Goal: Information Seeking & Learning: Check status

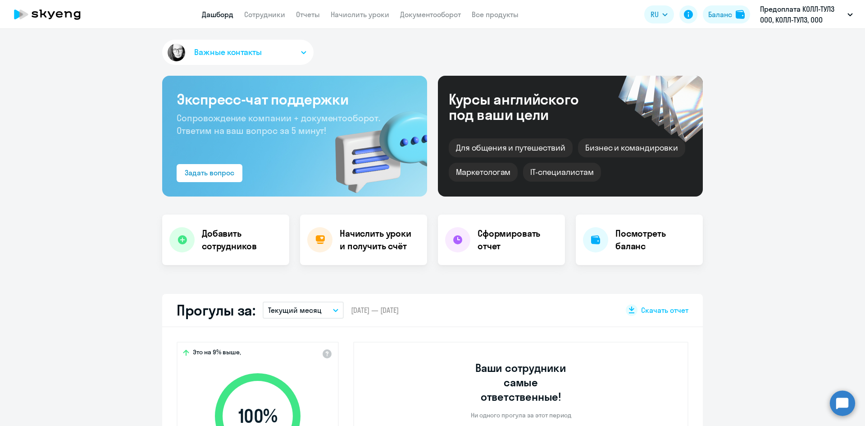
select select "30"
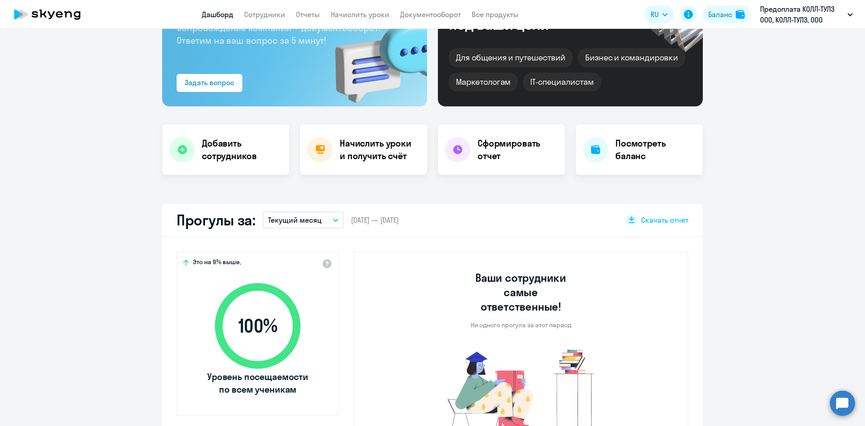
click at [331, 217] on button "Текущий месяц" at bounding box center [303, 219] width 81 height 17
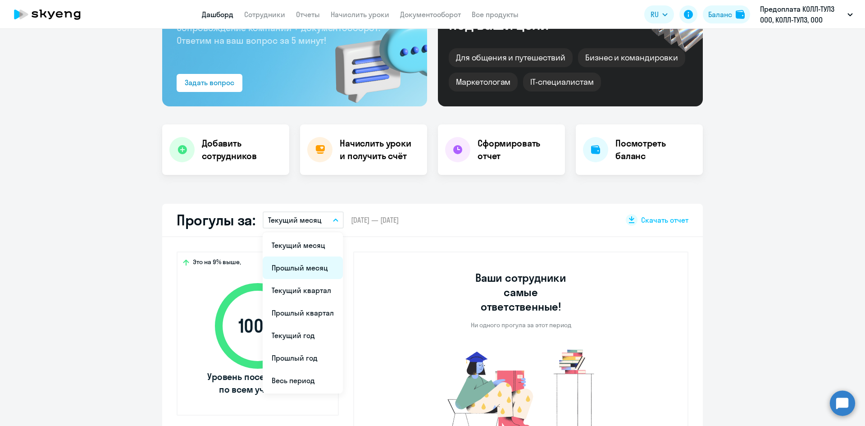
click at [300, 269] on li "Прошлый месяц" at bounding box center [303, 267] width 80 height 23
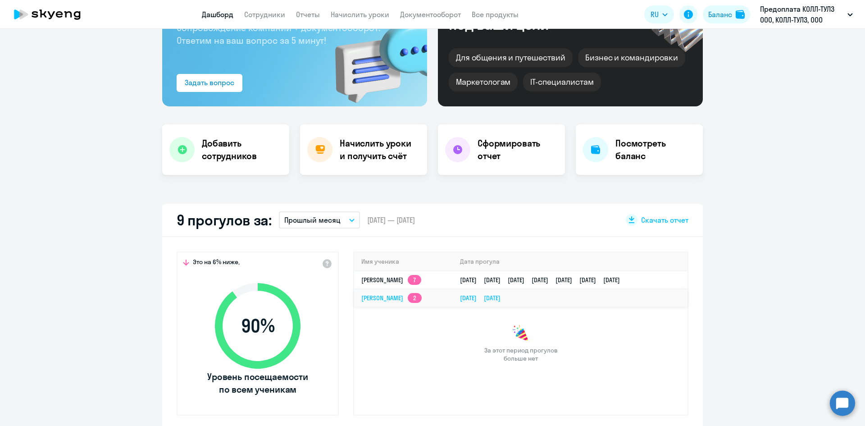
scroll to position [135, 0]
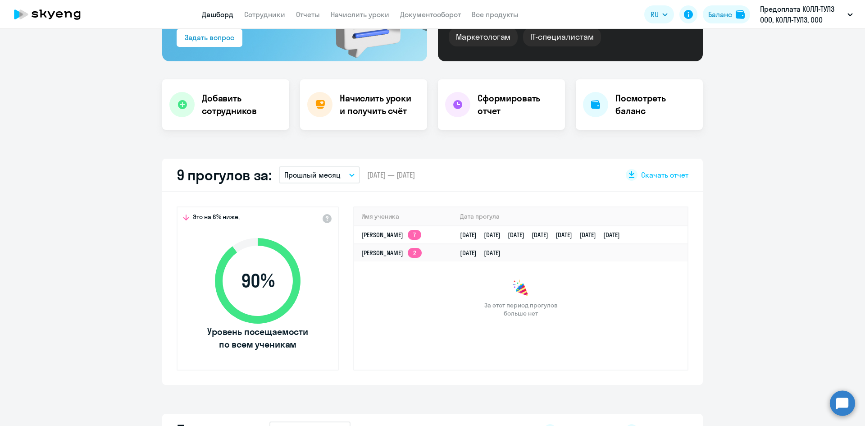
click at [343, 174] on button "Прошлый месяц" at bounding box center [319, 174] width 81 height 17
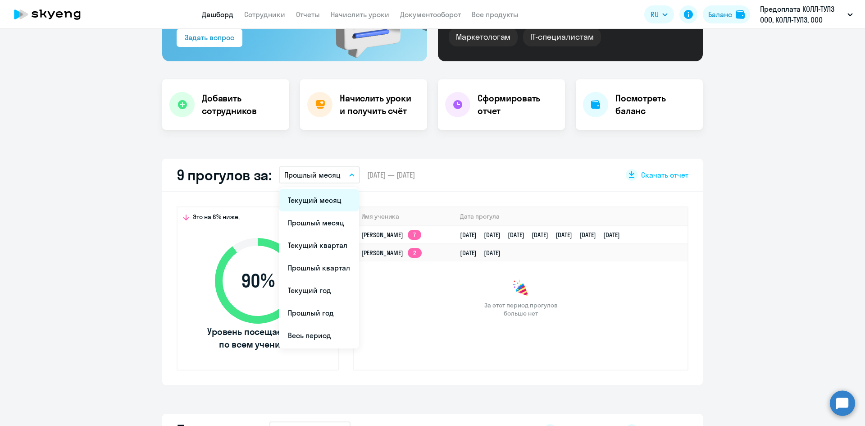
click at [305, 201] on li "Текущий месяц" at bounding box center [319, 200] width 80 height 23
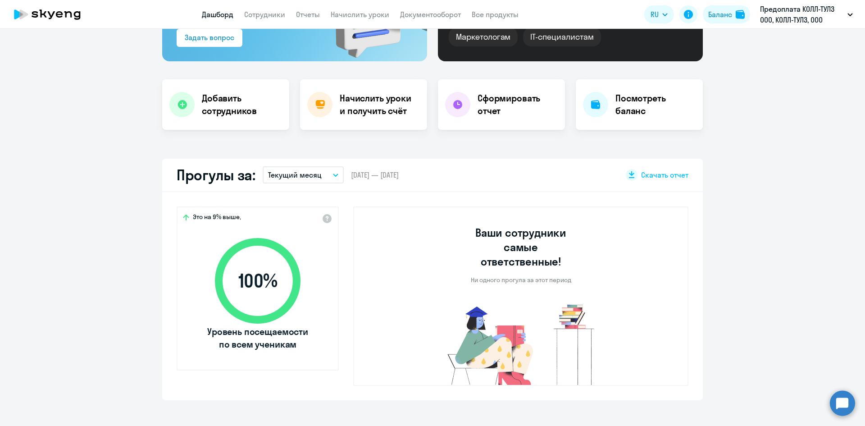
click at [322, 175] on button "Текущий месяц" at bounding box center [303, 174] width 81 height 17
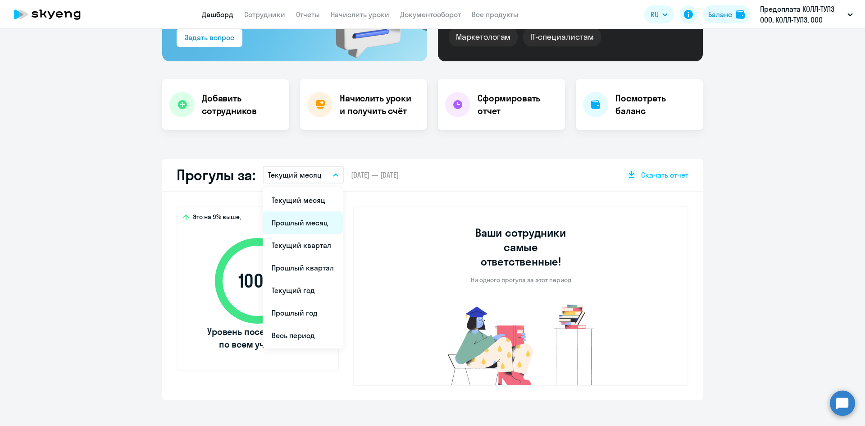
click at [307, 221] on li "Прошлый месяц" at bounding box center [303, 222] width 80 height 23
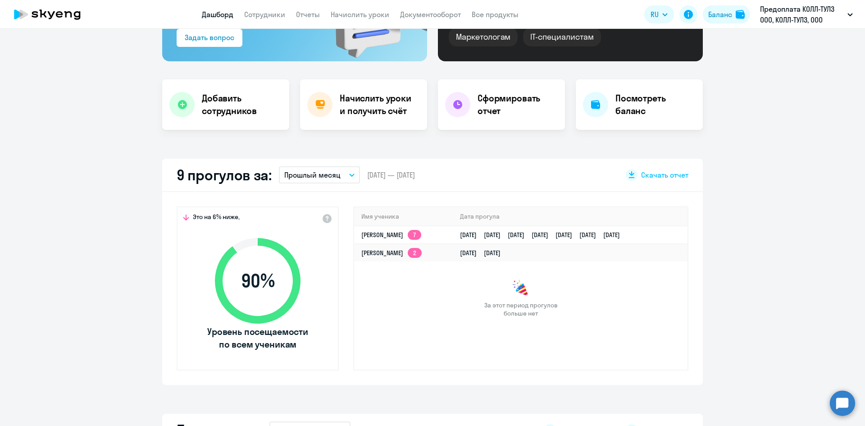
click at [313, 177] on p "Прошлый месяц" at bounding box center [312, 174] width 56 height 11
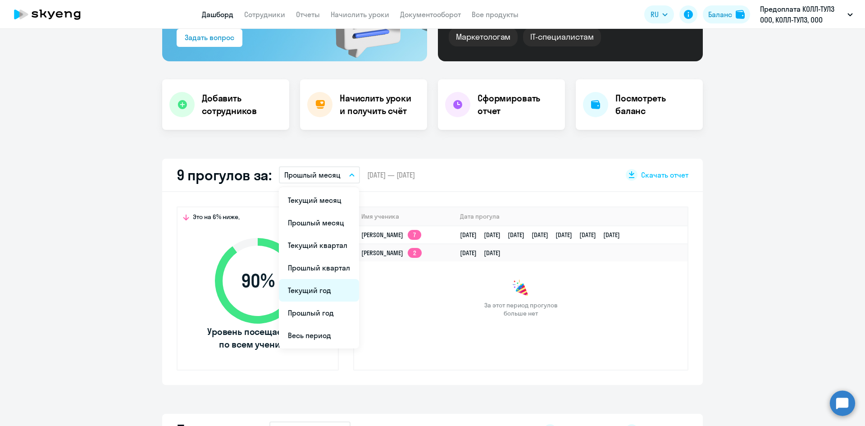
click at [315, 291] on li "Текущий год" at bounding box center [319, 290] width 80 height 23
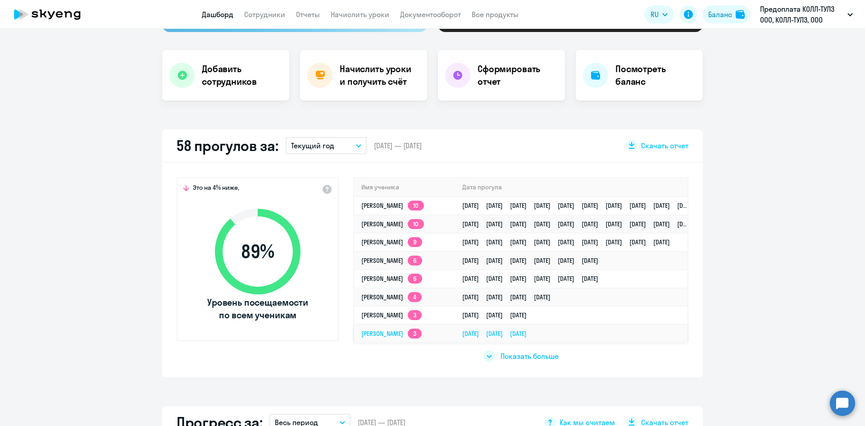
scroll to position [180, 0]
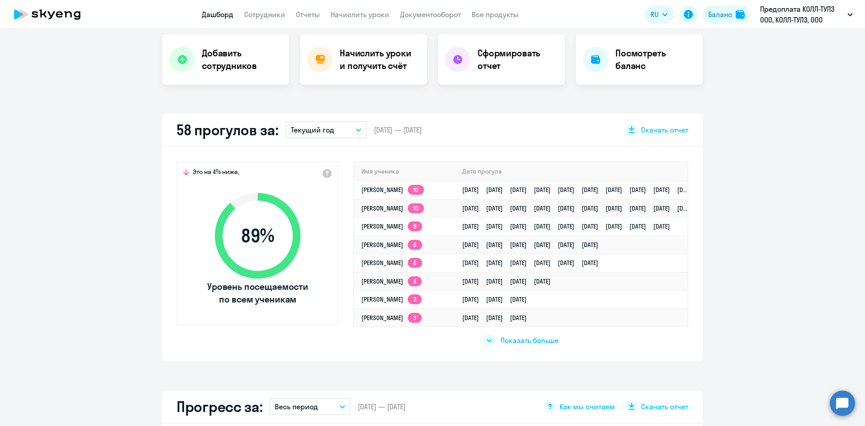
click at [487, 341] on icon at bounding box center [489, 340] width 5 height 3
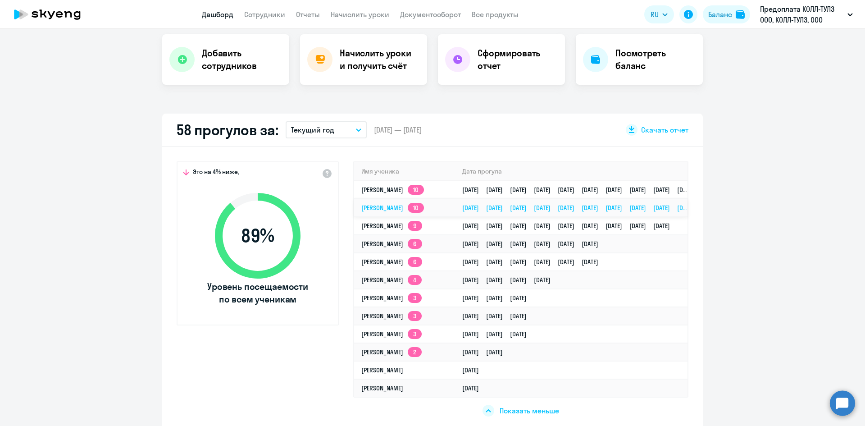
click at [424, 210] on app-skyeng-badge "10" at bounding box center [416, 208] width 16 height 10
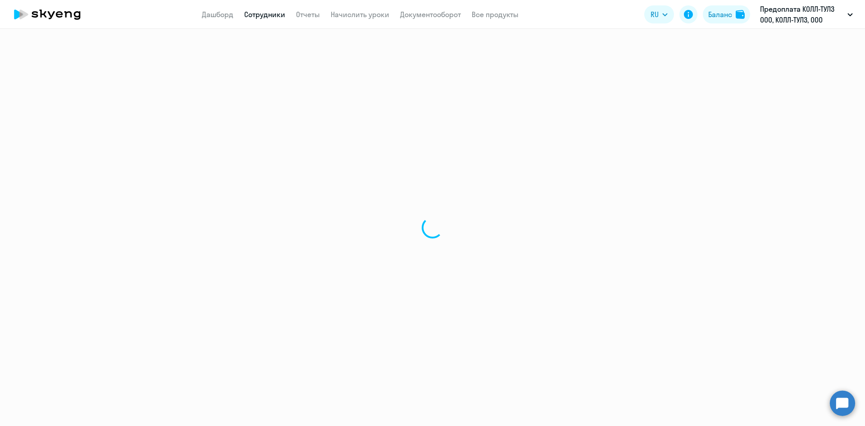
select select "english"
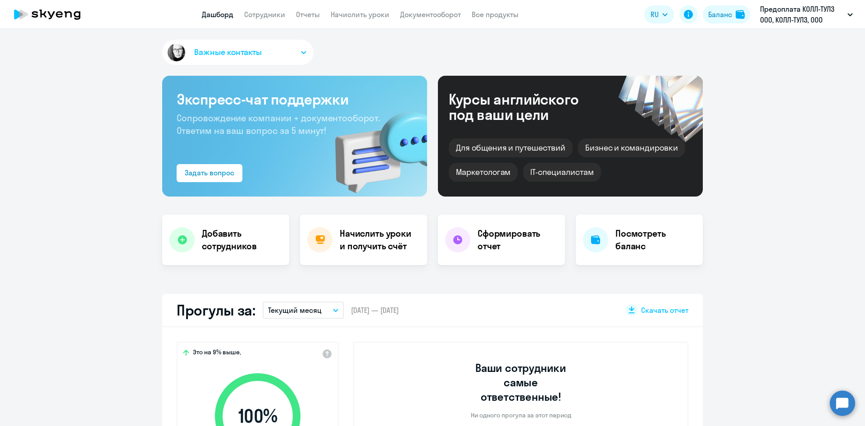
select select "30"
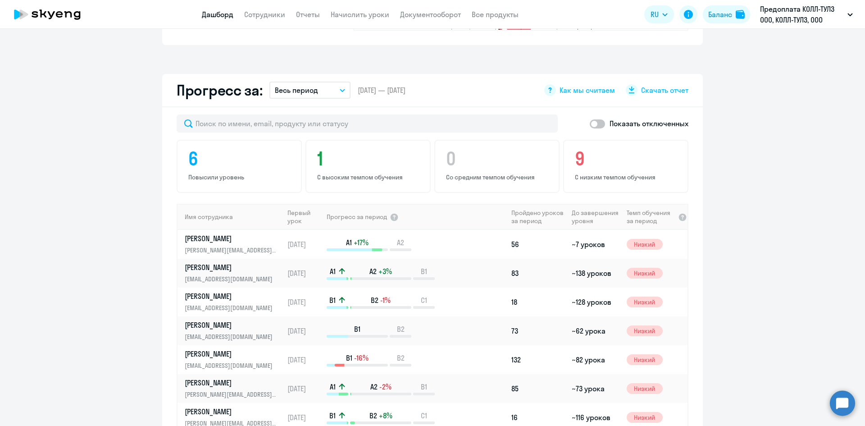
scroll to position [496, 0]
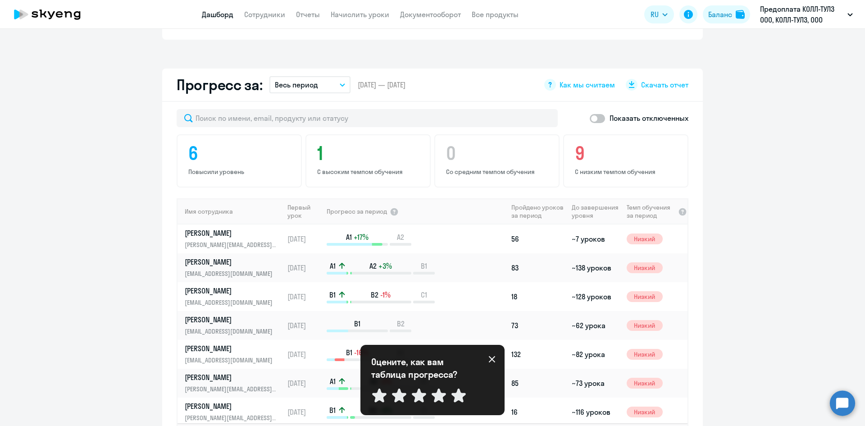
click at [95, 268] on app-progress-dashboard "Прогресс за: Весь период – [DATE] — [DATE] Как мы считаем Скачать отчет Показат…" at bounding box center [432, 268] width 865 height 400
click at [490, 360] on icon at bounding box center [491, 359] width 7 height 7
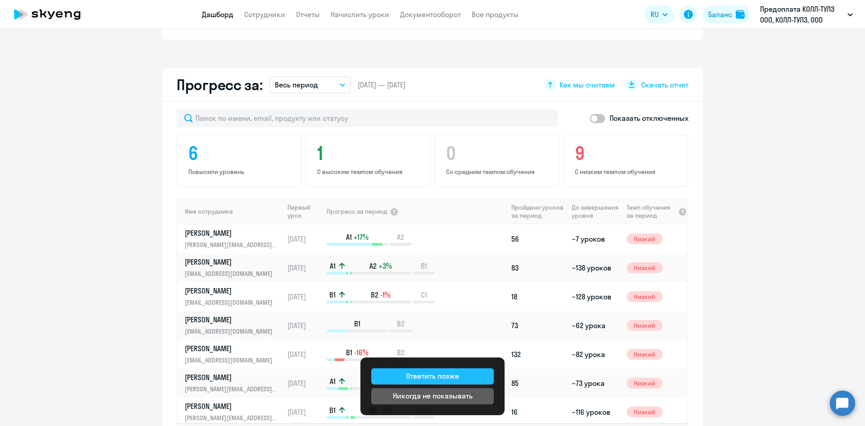
click at [398, 378] on button "Ответить позже" at bounding box center [432, 376] width 123 height 16
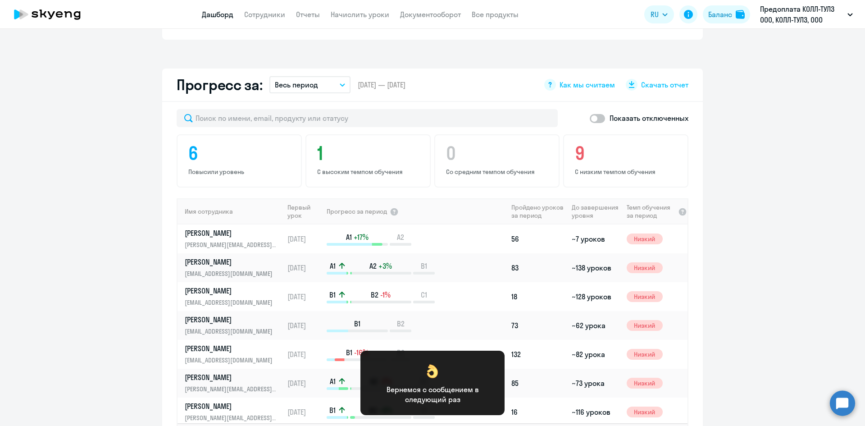
click at [79, 297] on app-progress-dashboard "Прогресс за: Весь период – [DATE] — [DATE] Как мы считаем Скачать отчет Показат…" at bounding box center [432, 268] width 865 height 400
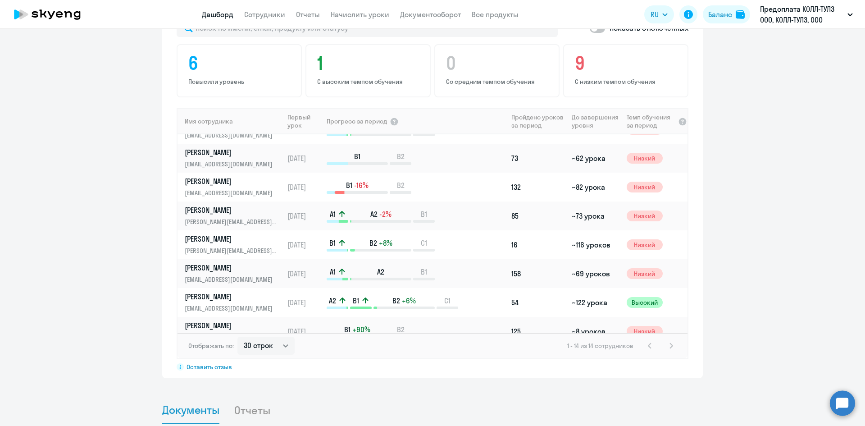
scroll to position [0, 0]
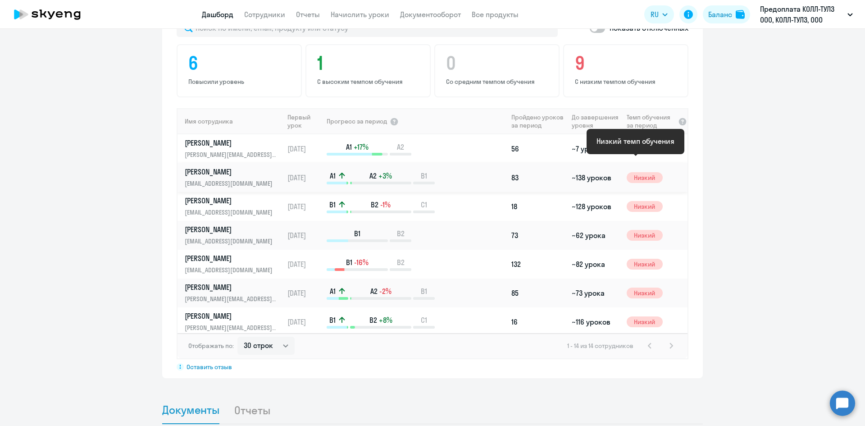
click at [632, 172] on span "Низкий" at bounding box center [645, 177] width 36 height 11
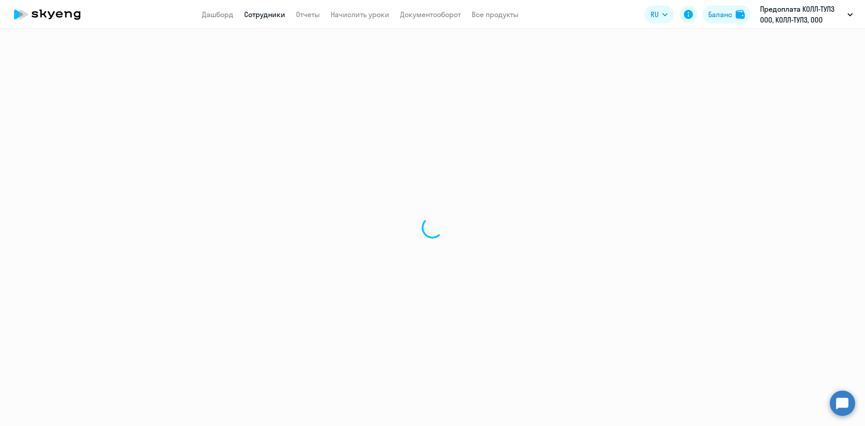
select select "english"
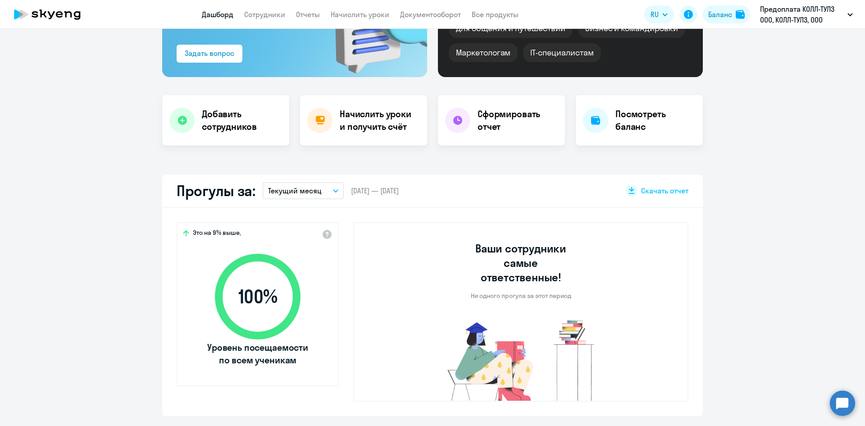
scroll to position [135, 0]
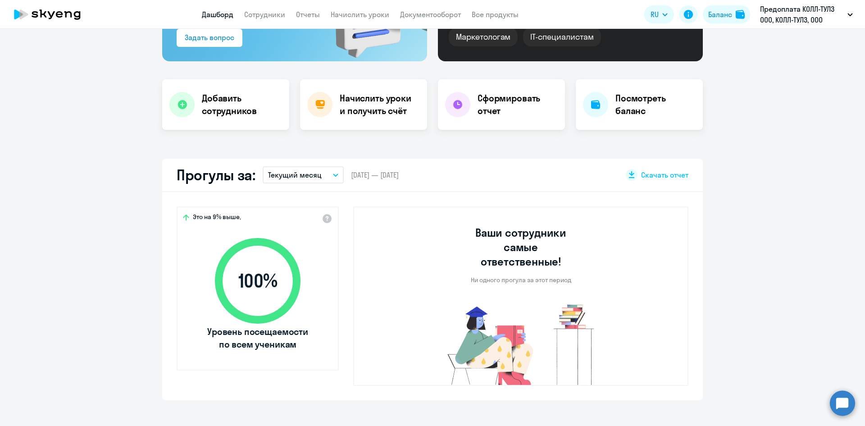
select select "30"
click at [333, 175] on icon "button" at bounding box center [335, 174] width 5 height 3
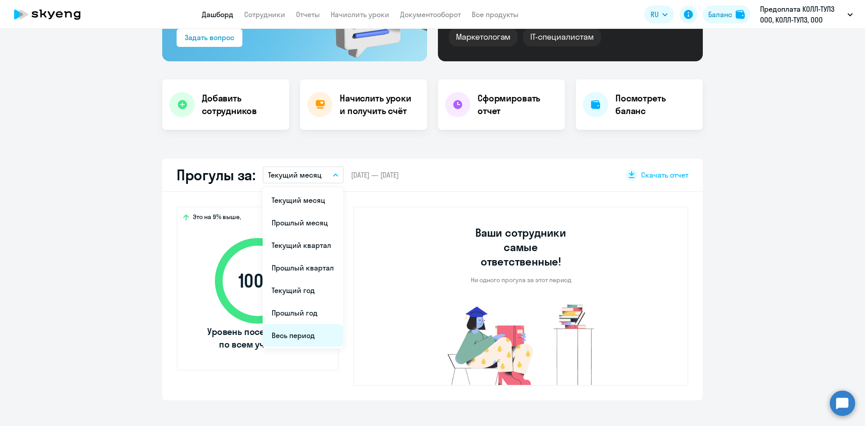
click at [297, 334] on li "Весь период" at bounding box center [303, 335] width 80 height 23
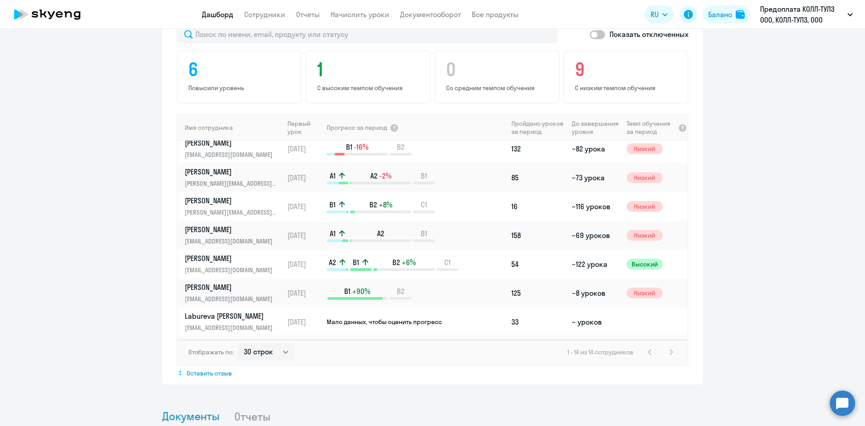
scroll to position [115, 0]
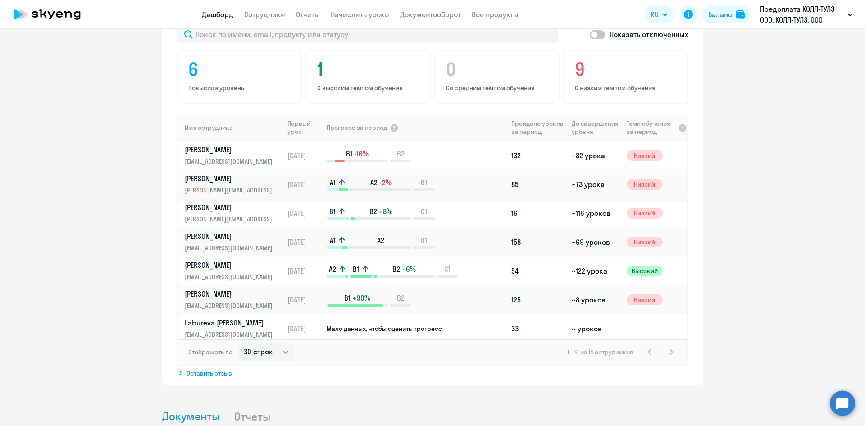
click at [636, 183] on span "Низкий" at bounding box center [645, 184] width 36 height 11
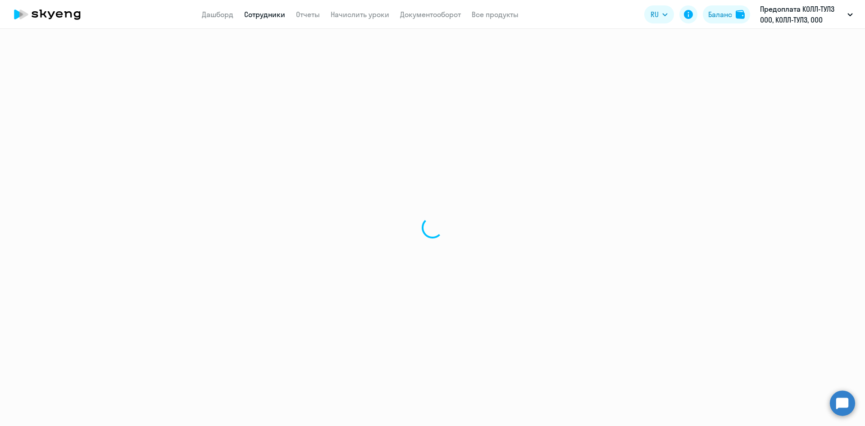
select select "english"
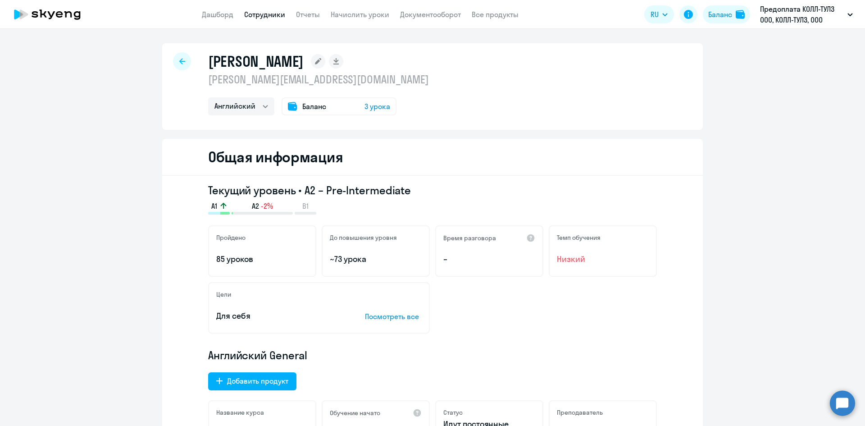
click at [184, 61] on div at bounding box center [182, 61] width 18 height 18
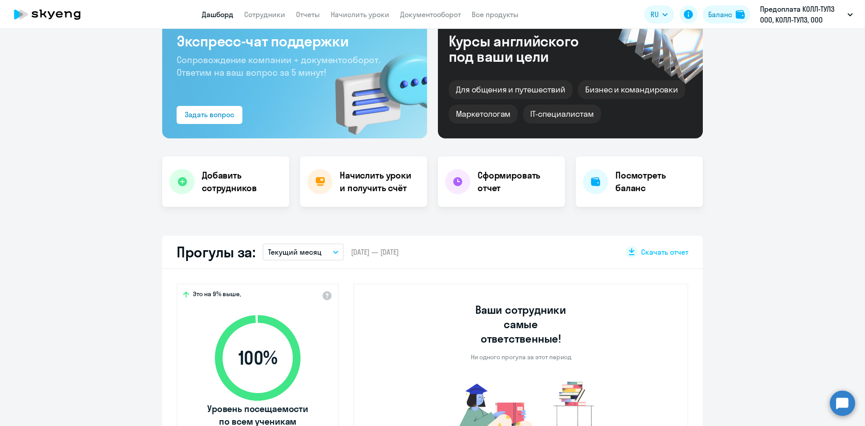
scroll to position [135, 0]
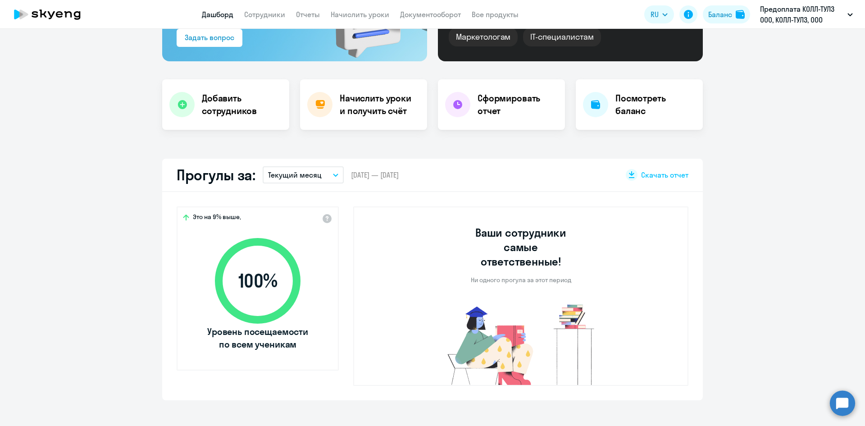
click at [318, 169] on button "Текущий месяц" at bounding box center [303, 174] width 81 height 17
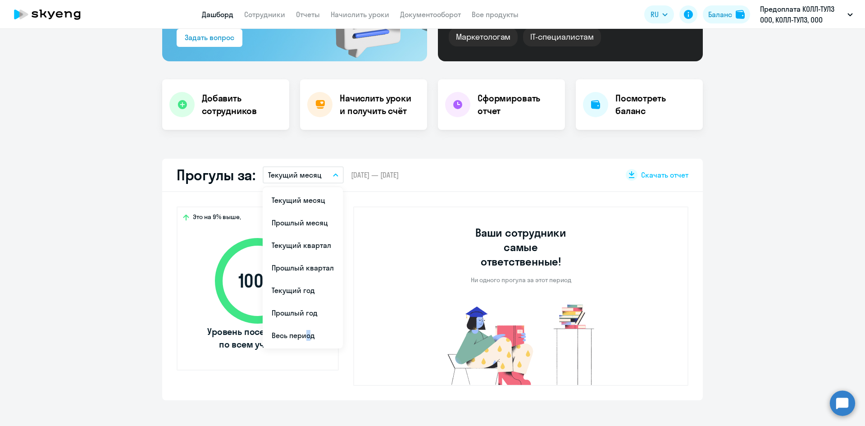
click at [301, 333] on li "Весь период" at bounding box center [303, 335] width 80 height 23
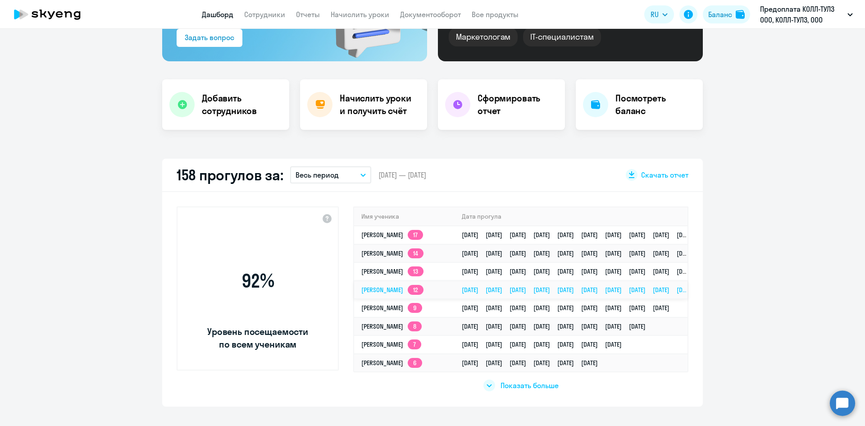
select select "30"
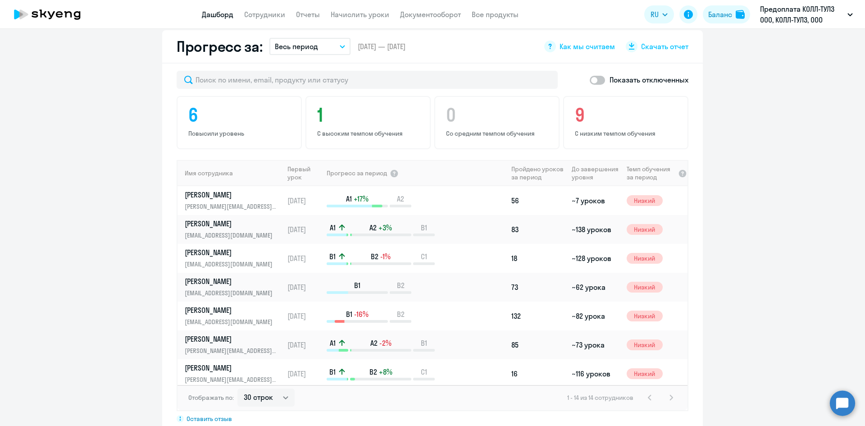
scroll to position [541, 0]
click at [637, 195] on span "Низкий" at bounding box center [645, 200] width 36 height 11
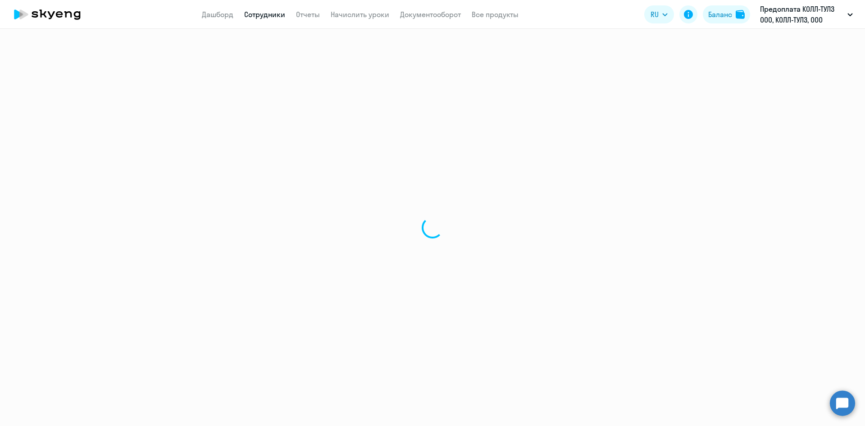
select select "english"
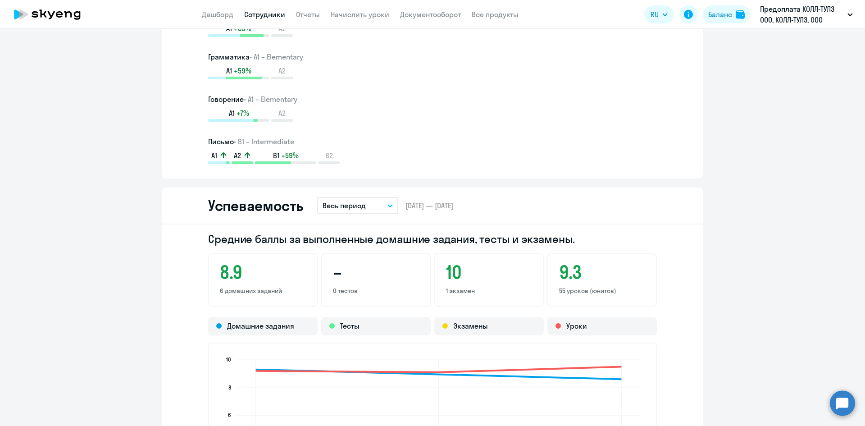
scroll to position [676, 0]
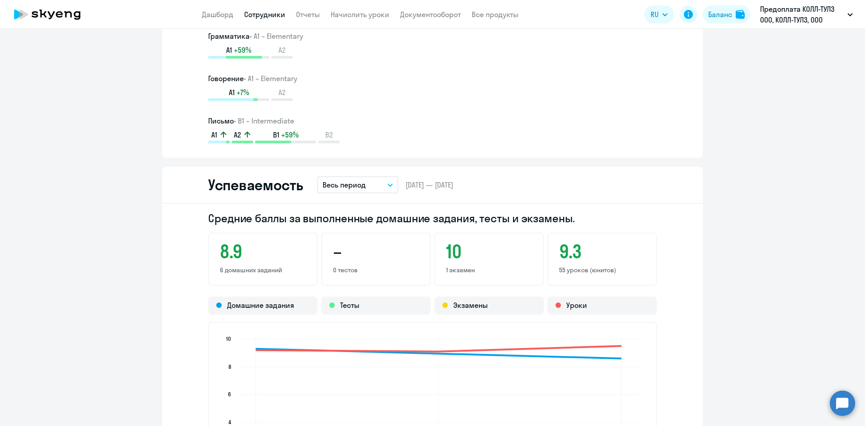
click at [463, 274] on div "10 1 экзамен" at bounding box center [488, 259] width 109 height 53
click at [454, 257] on h3 "10" at bounding box center [489, 252] width 86 height 22
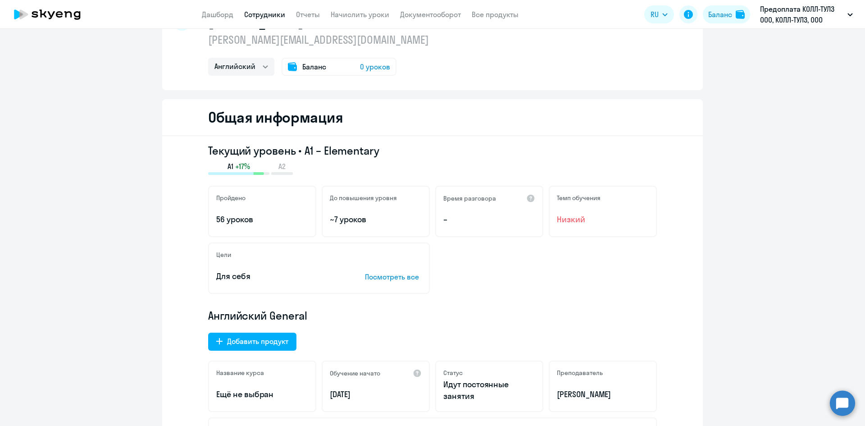
scroll to position [0, 0]
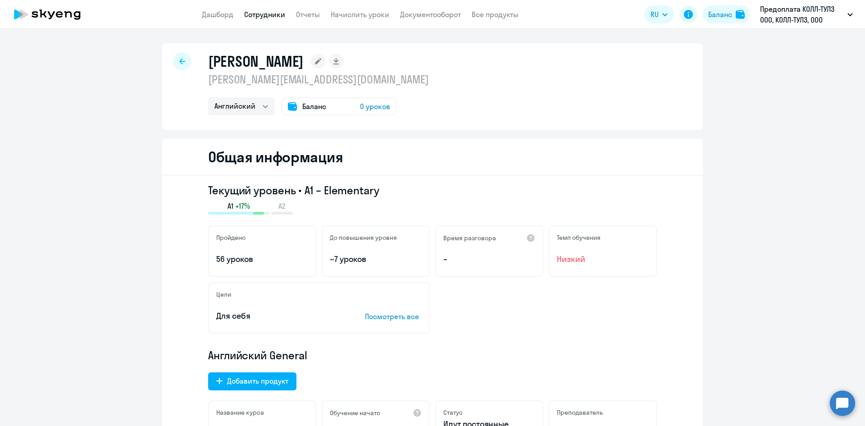
click at [175, 59] on div at bounding box center [182, 61] width 18 height 18
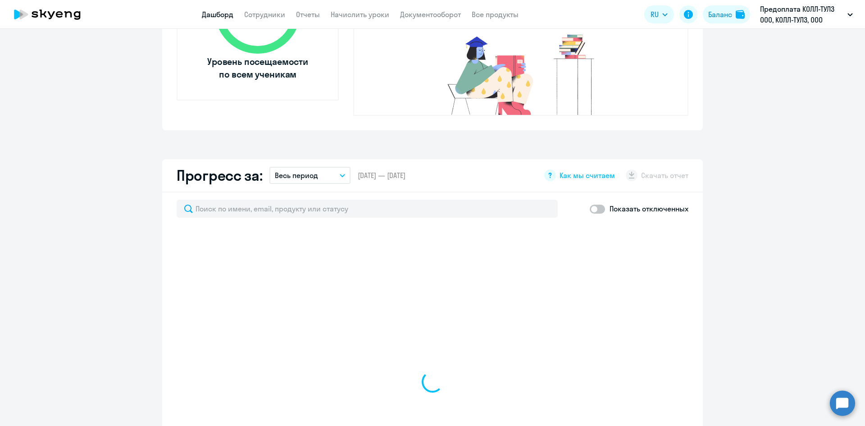
scroll to position [406, 0]
select select "30"
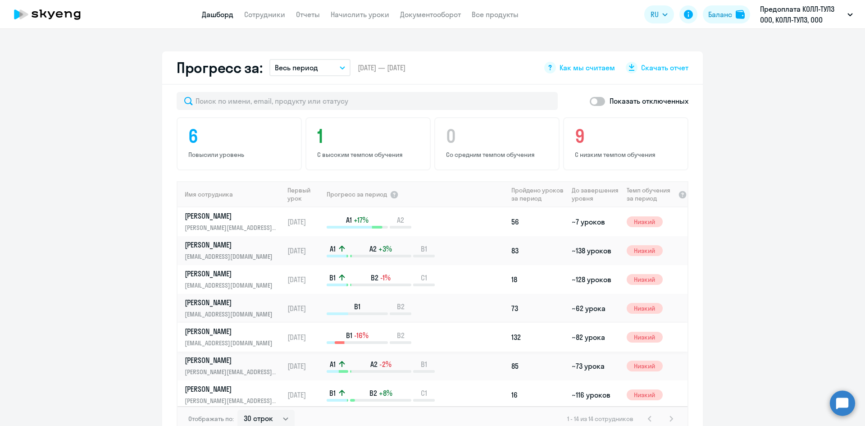
scroll to position [586, 0]
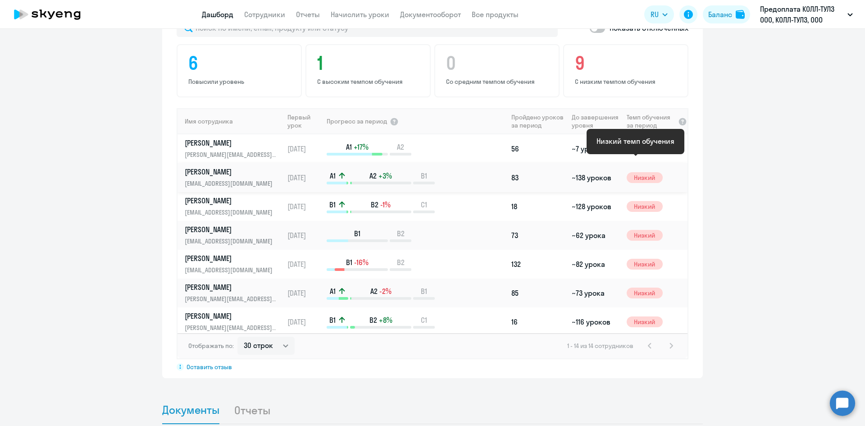
click at [640, 172] on span "Низкий" at bounding box center [645, 177] width 36 height 11
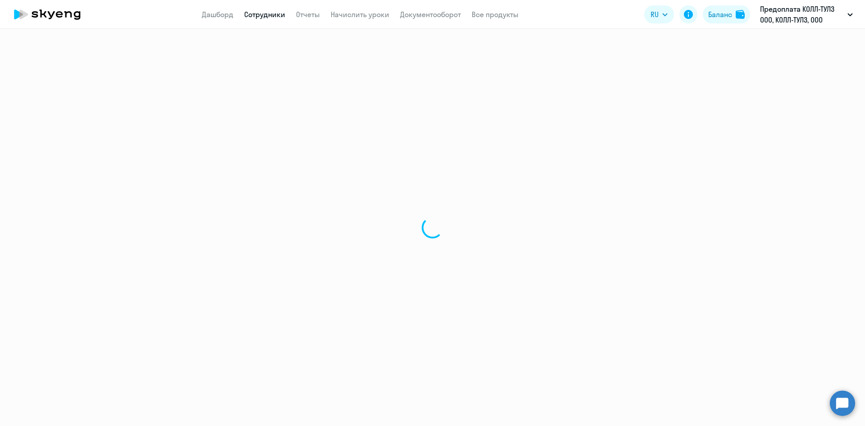
select select "english"
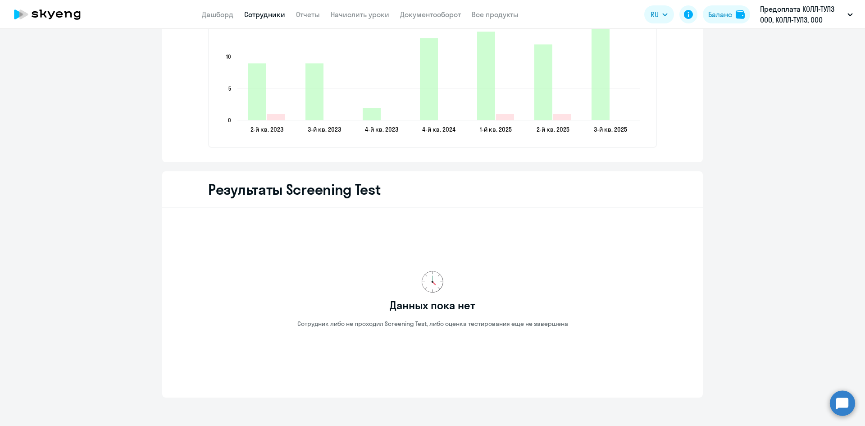
scroll to position [1434, 0]
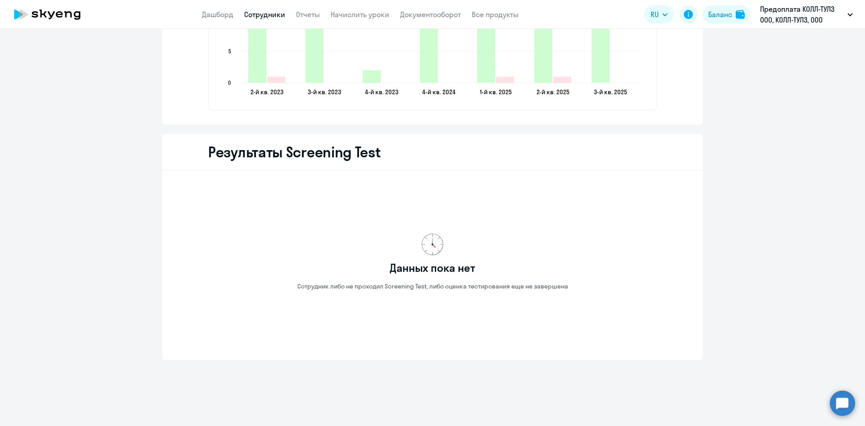
click at [422, 254] on img at bounding box center [433, 244] width 22 height 22
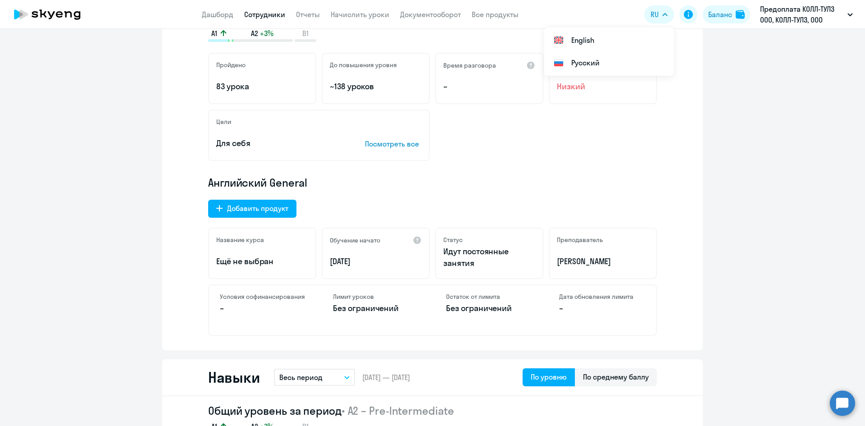
scroll to position [0, 0]
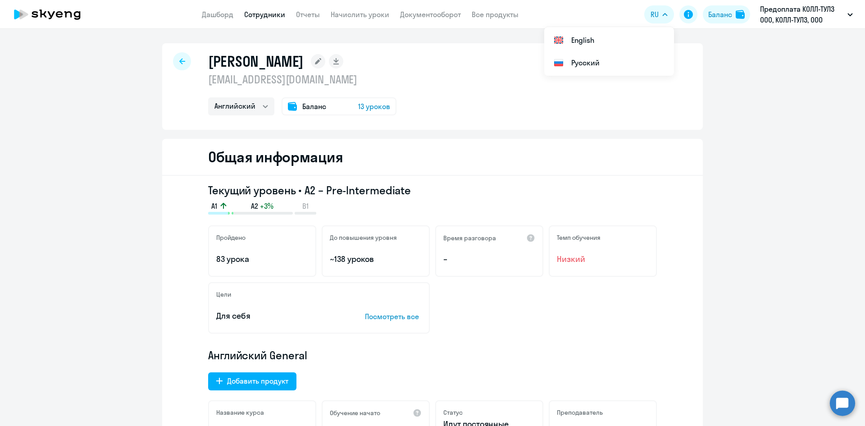
click at [183, 60] on div at bounding box center [182, 61] width 18 height 18
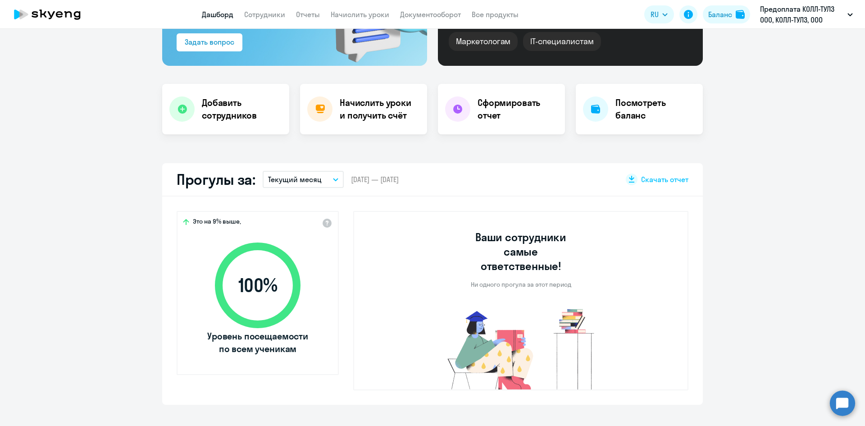
scroll to position [135, 0]
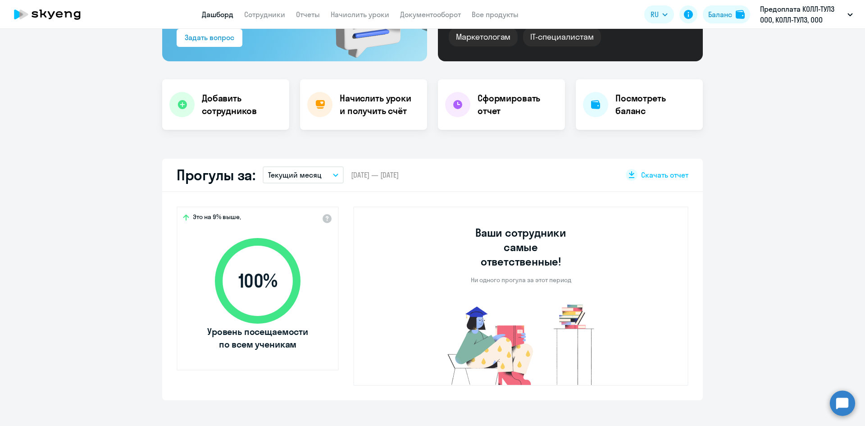
click at [318, 172] on button "Текущий месяц" at bounding box center [303, 174] width 81 height 17
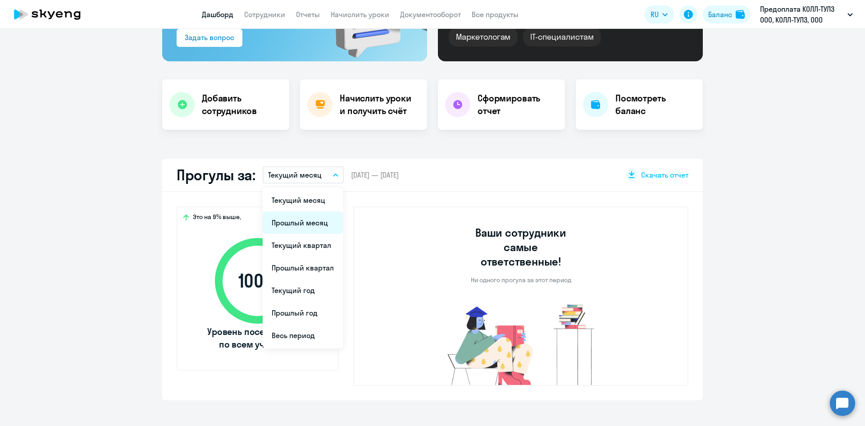
click at [315, 223] on li "Прошлый месяц" at bounding box center [303, 222] width 80 height 23
select select "30"
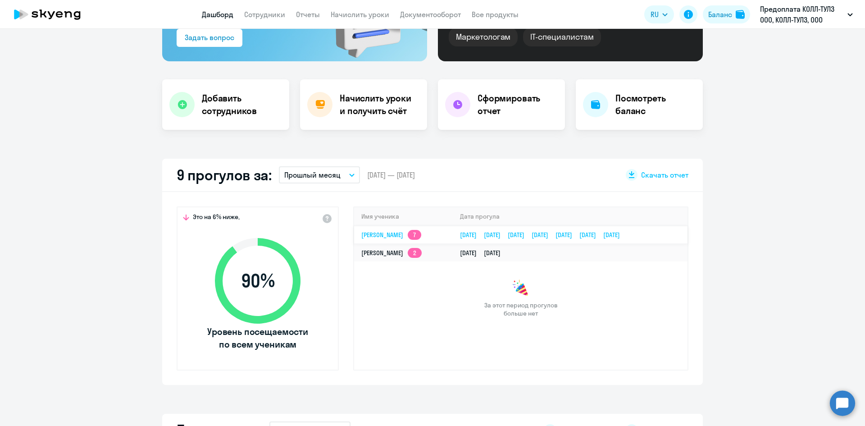
click at [627, 238] on link "[DATE] [DATE] [DATE] [DATE] [DATE] [DATE] [DATE]" at bounding box center [543, 235] width 167 height 8
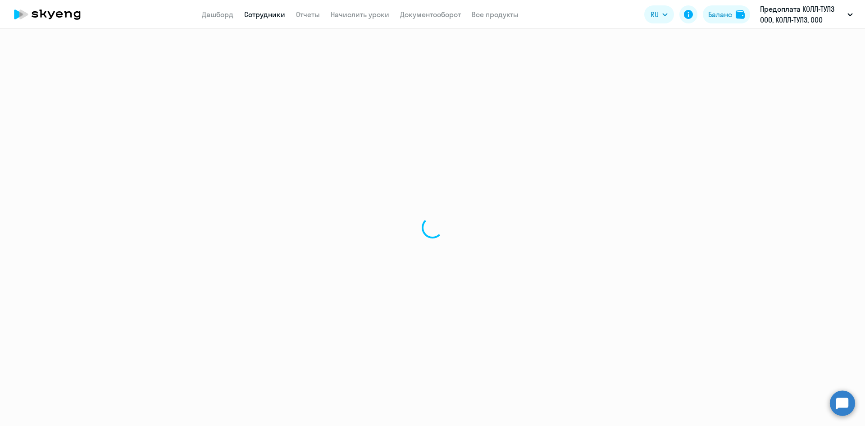
select select "english"
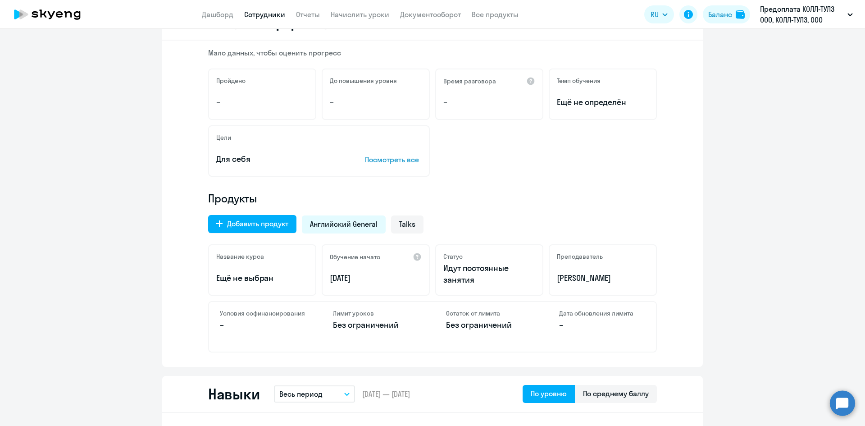
scroll to position [180, 0]
